Goal: Navigation & Orientation: Find specific page/section

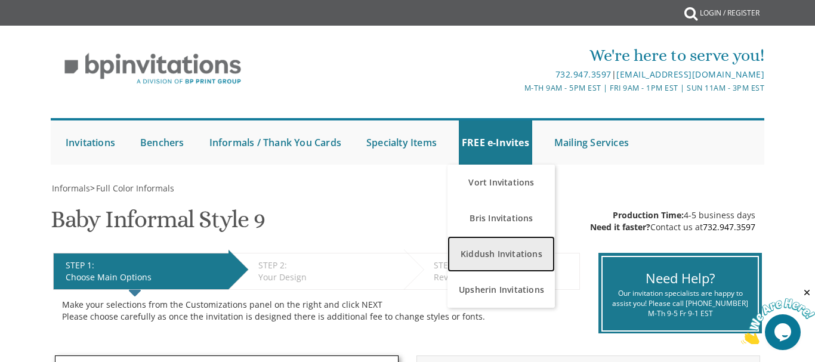
click at [499, 255] on link "Kiddush Invitations" at bounding box center [501, 254] width 107 height 36
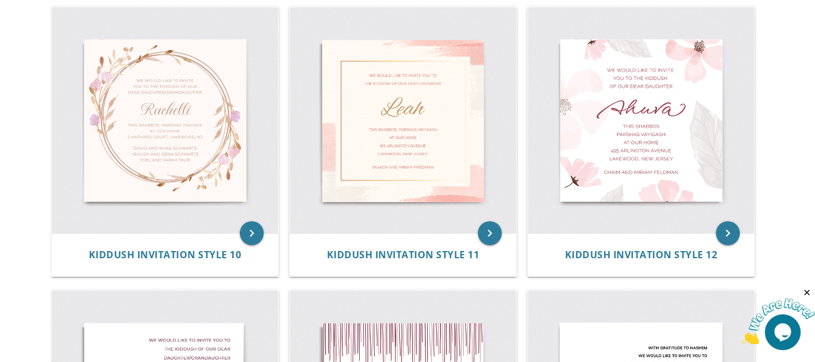
scroll to position [1105, 0]
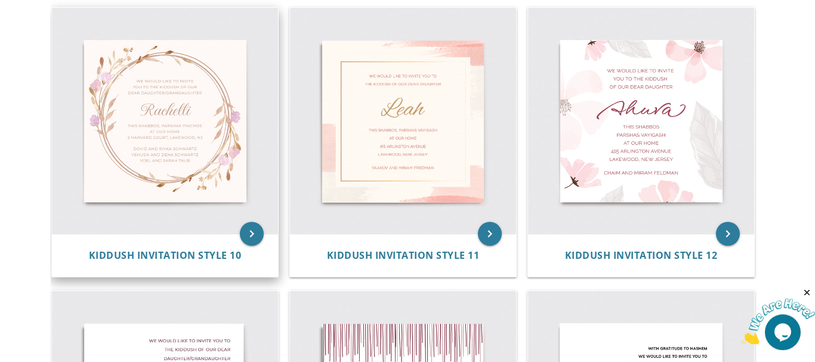
click at [169, 135] on img at bounding box center [165, 121] width 226 height 226
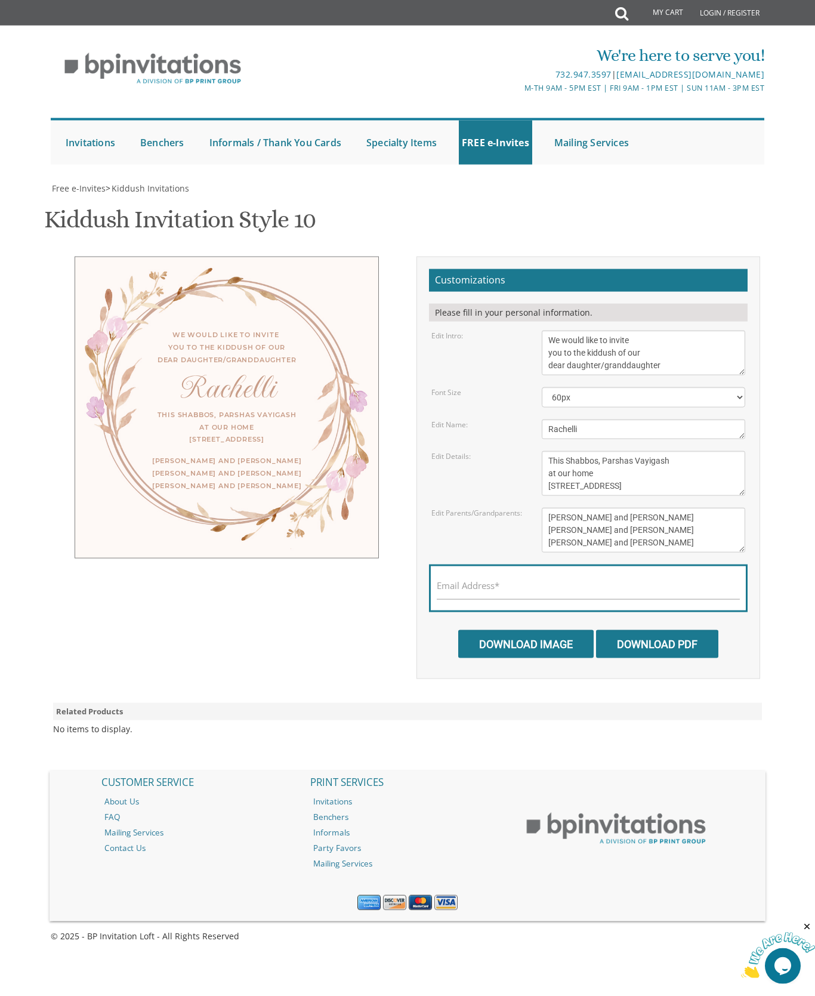
scroll to position [78, 0]
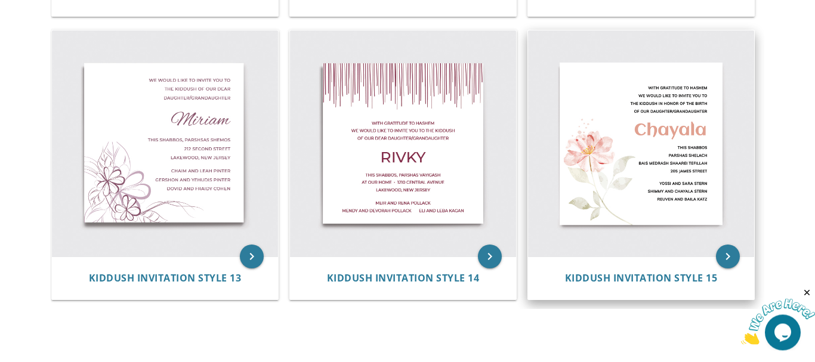
click at [650, 124] on img at bounding box center [641, 143] width 226 height 226
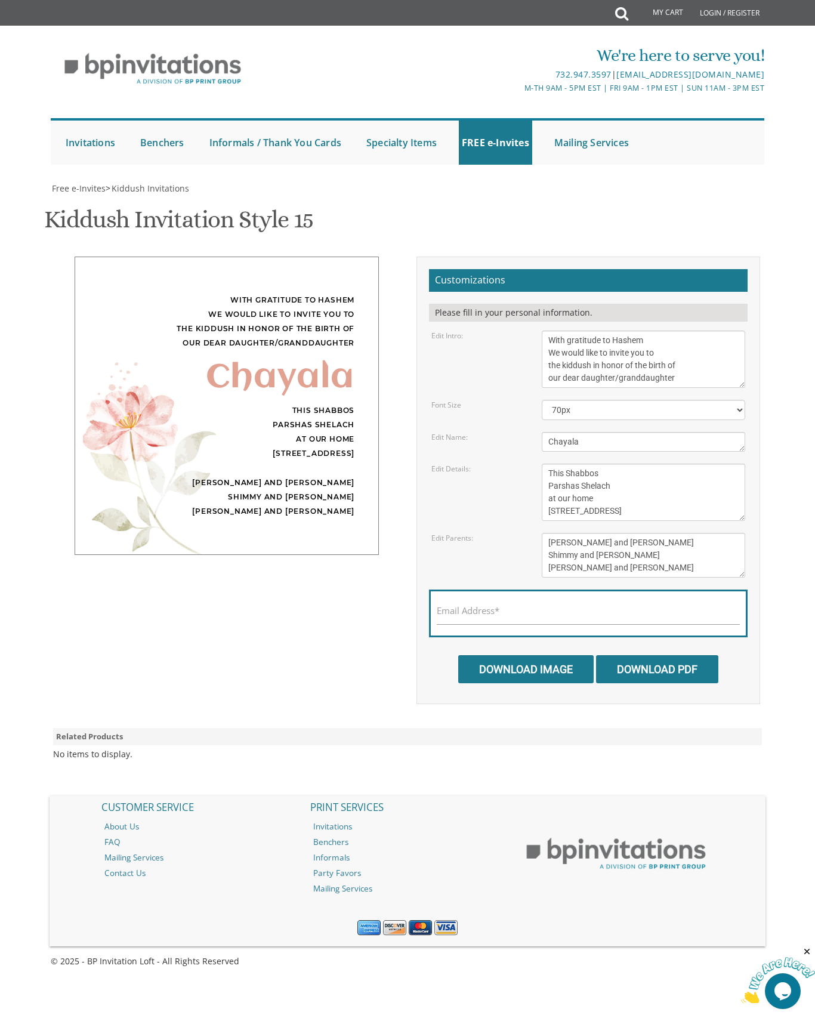
scroll to position [122, 0]
click at [618, 331] on textarea "With gratitude to Hashem We would like to invite you to the kiddush in honor of…" at bounding box center [644, 359] width 204 height 57
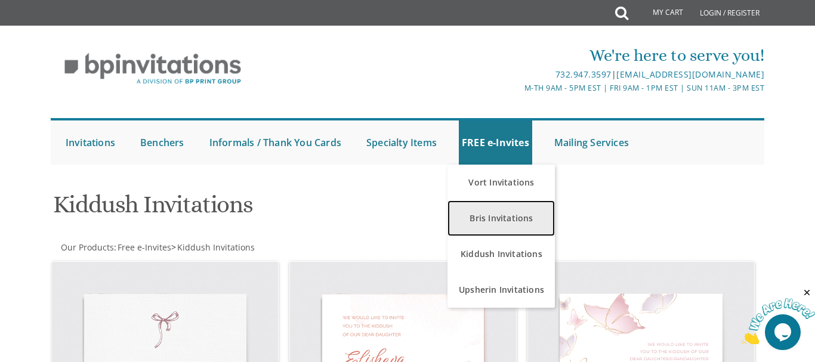
click at [502, 215] on link "Bris Invitations" at bounding box center [501, 219] width 107 height 36
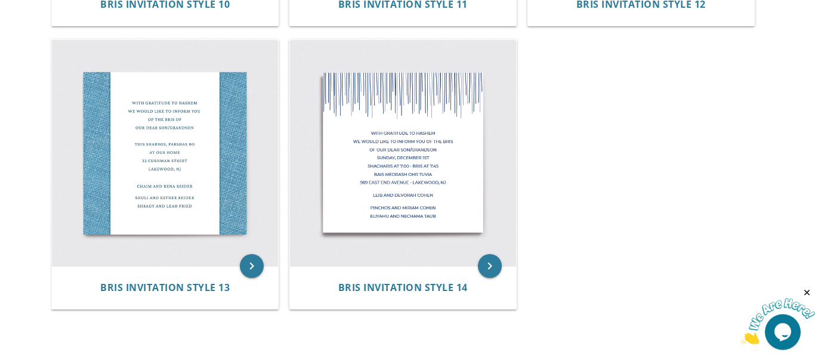
scroll to position [1357, 0]
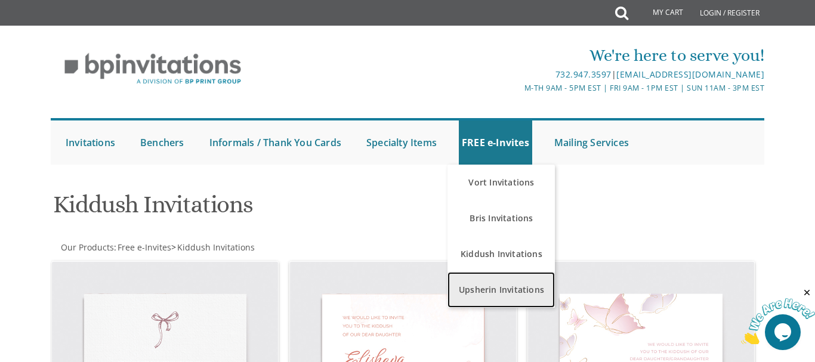
click at [503, 290] on link "Upsherin Invitations" at bounding box center [501, 290] width 107 height 36
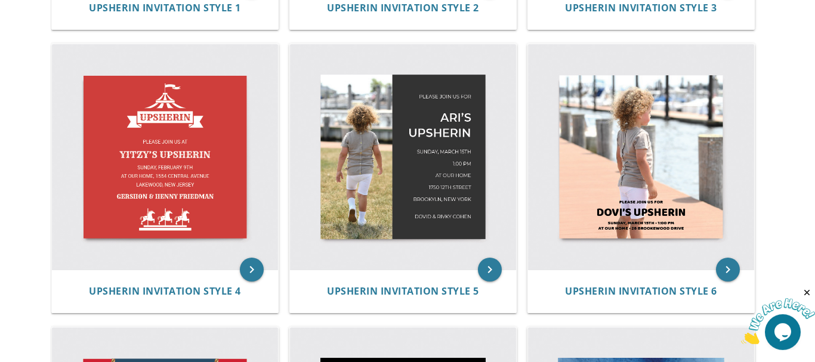
scroll to position [503, 0]
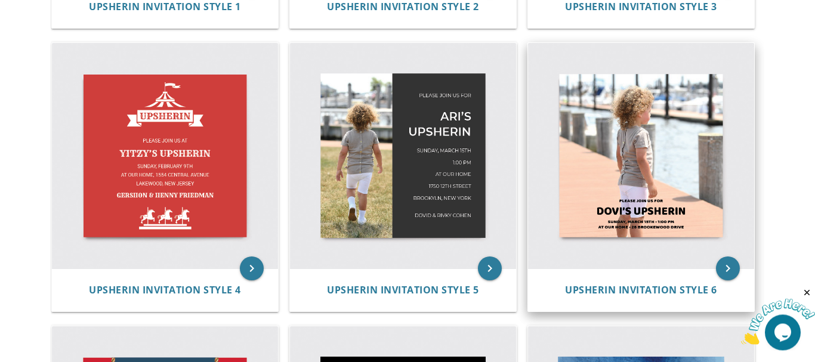
click at [612, 165] on img at bounding box center [641, 156] width 226 height 226
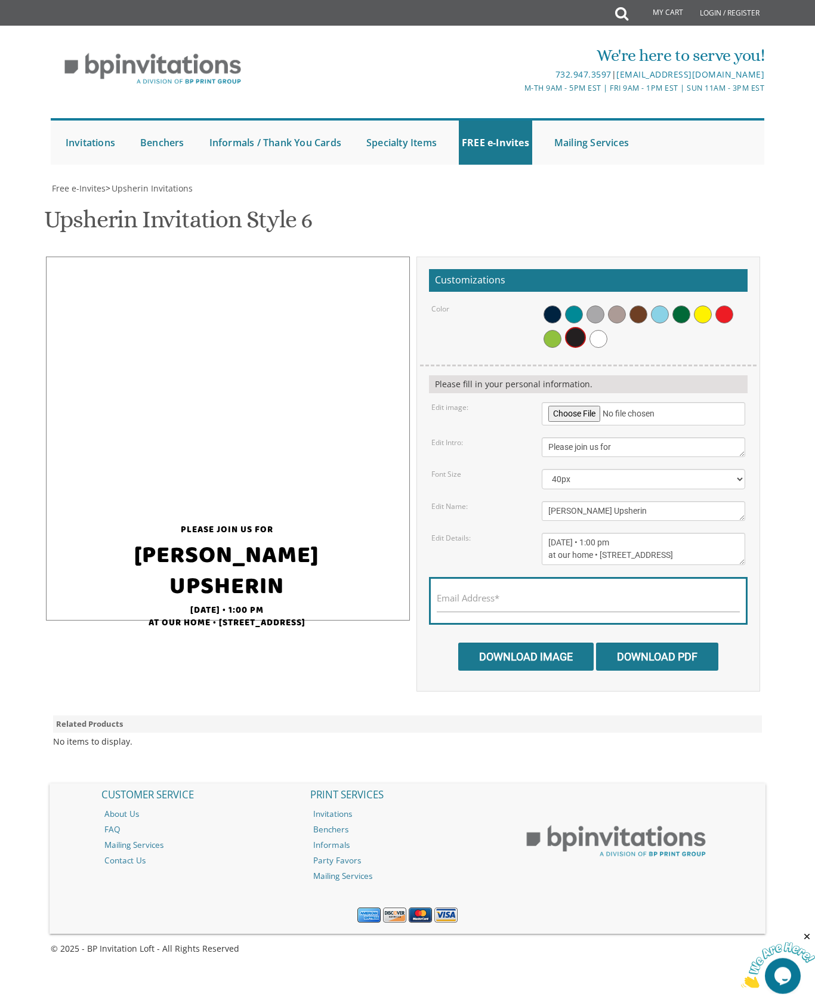
scroll to position [329, 0]
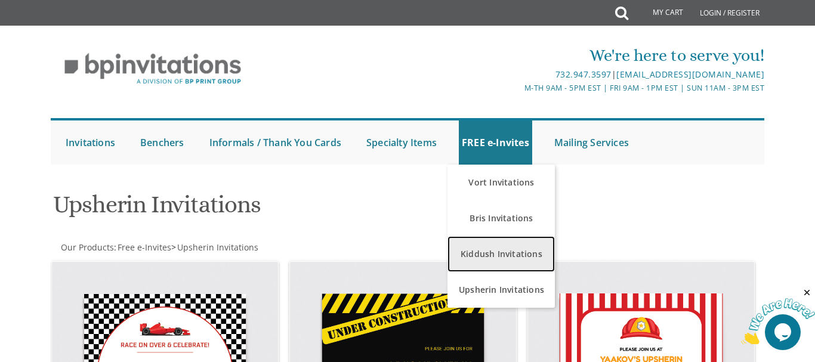
click at [498, 255] on link "Kiddush Invitations" at bounding box center [501, 254] width 107 height 36
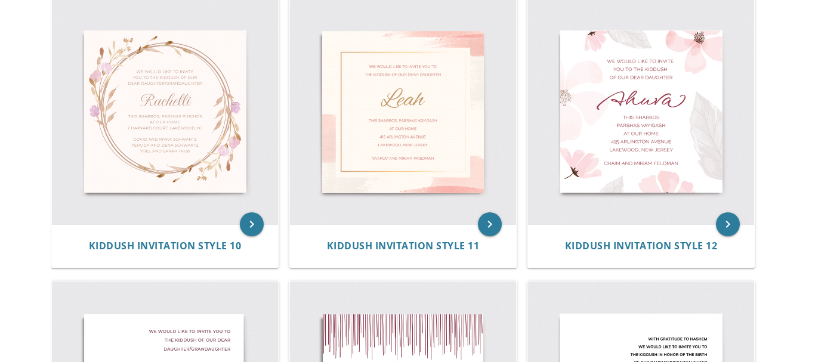
scroll to position [1146, 0]
